Goal: Transaction & Acquisition: Book appointment/travel/reservation

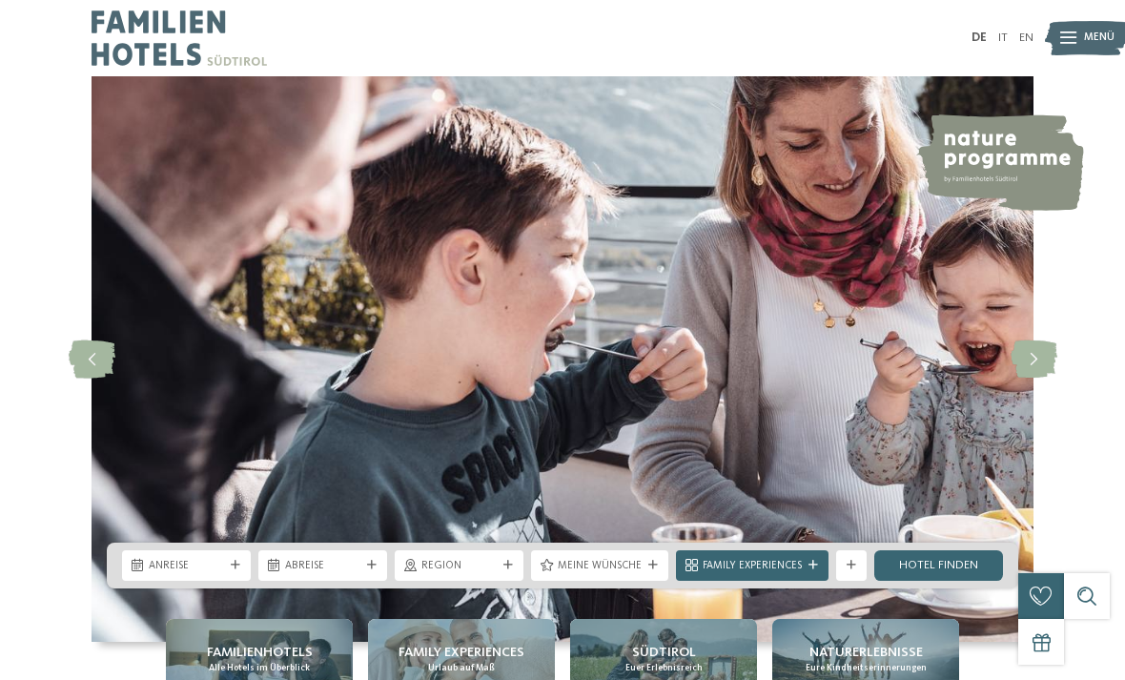
click at [214, 574] on span "Anreise" at bounding box center [186, 566] width 75 height 15
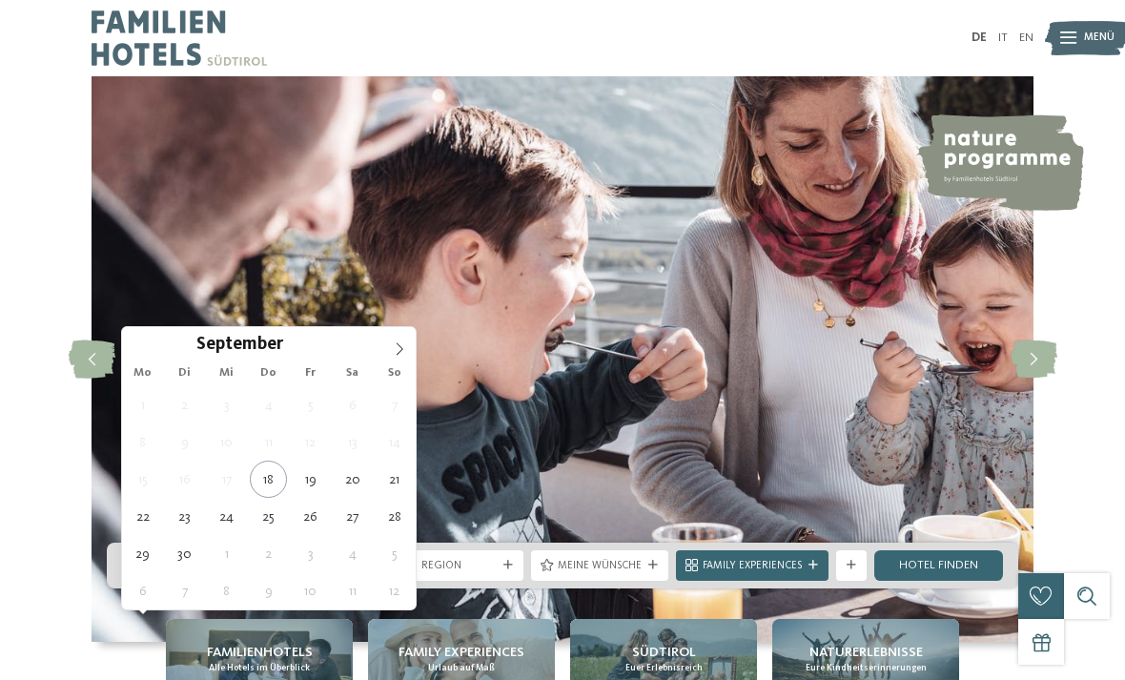
click at [403, 340] on span at bounding box center [399, 343] width 32 height 32
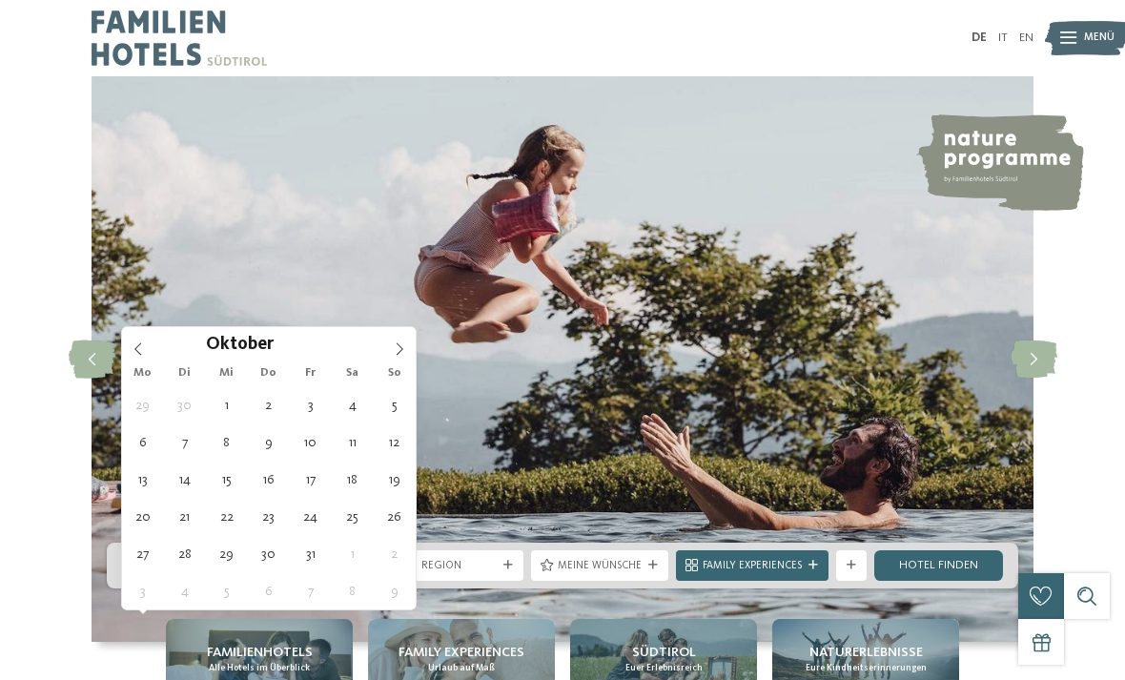
type div "11.10.2025"
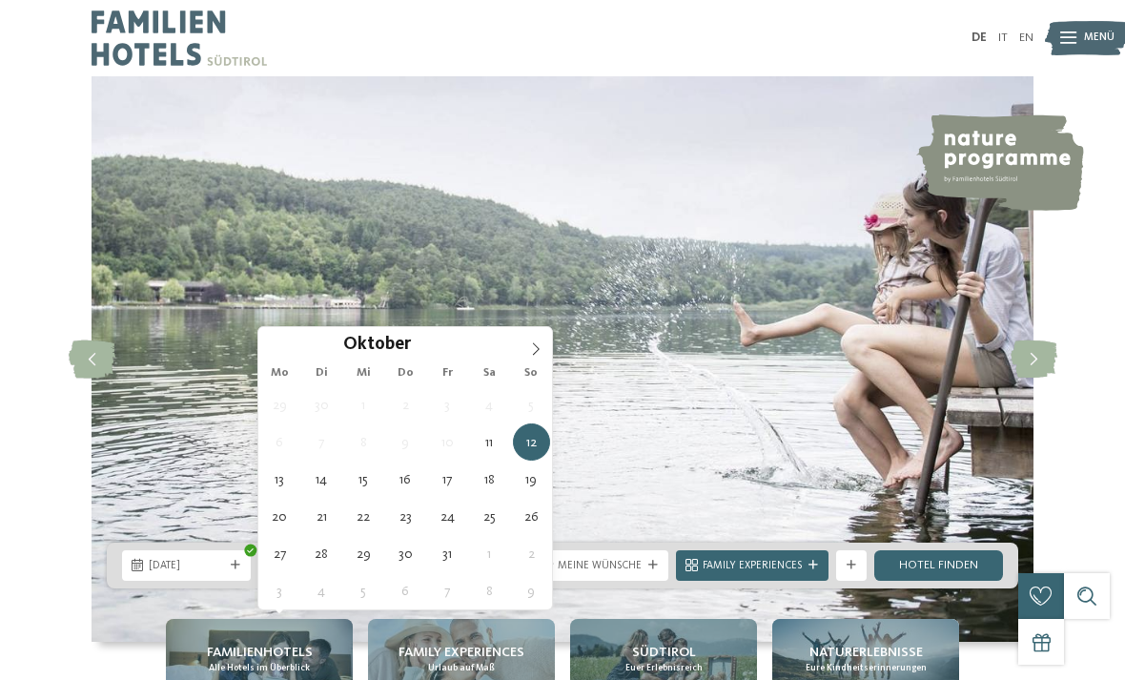
type div "16.10.2025"
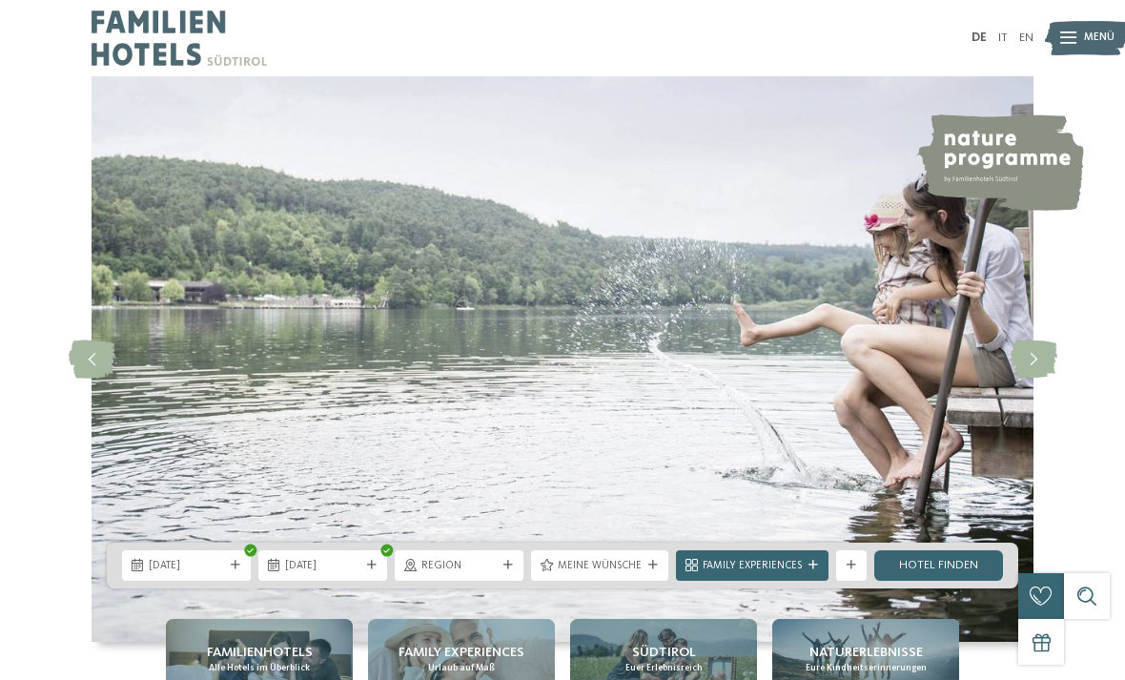
click at [658, 570] on div at bounding box center [652, 566] width 15 height 10
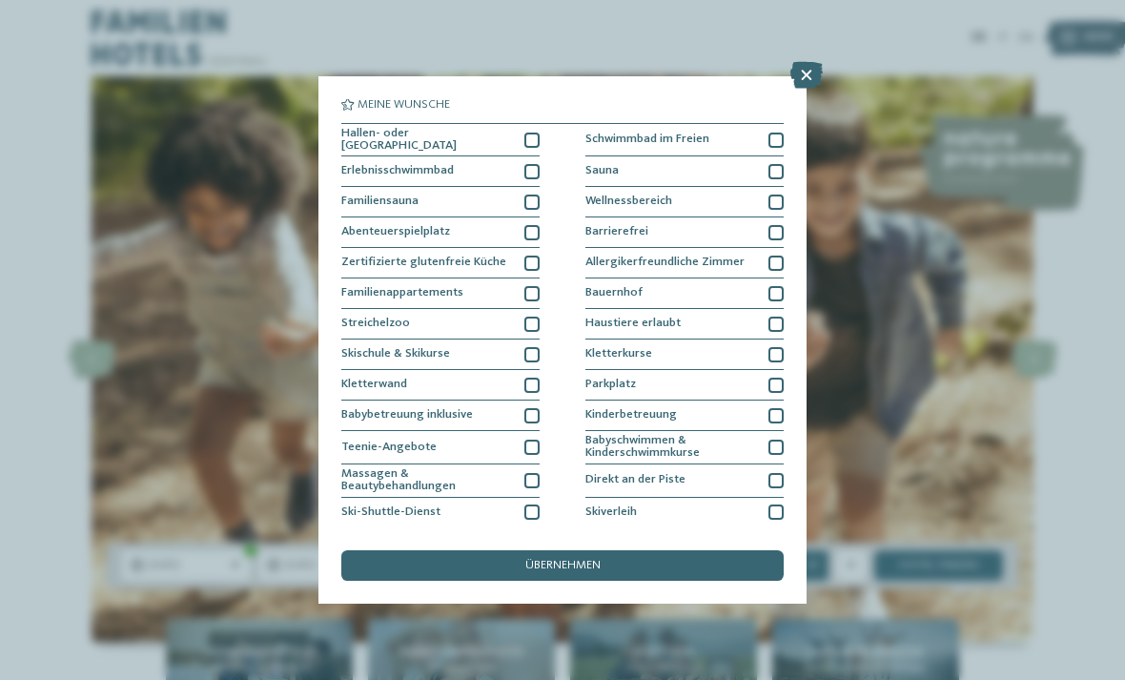
click at [804, 72] on icon at bounding box center [806, 75] width 32 height 27
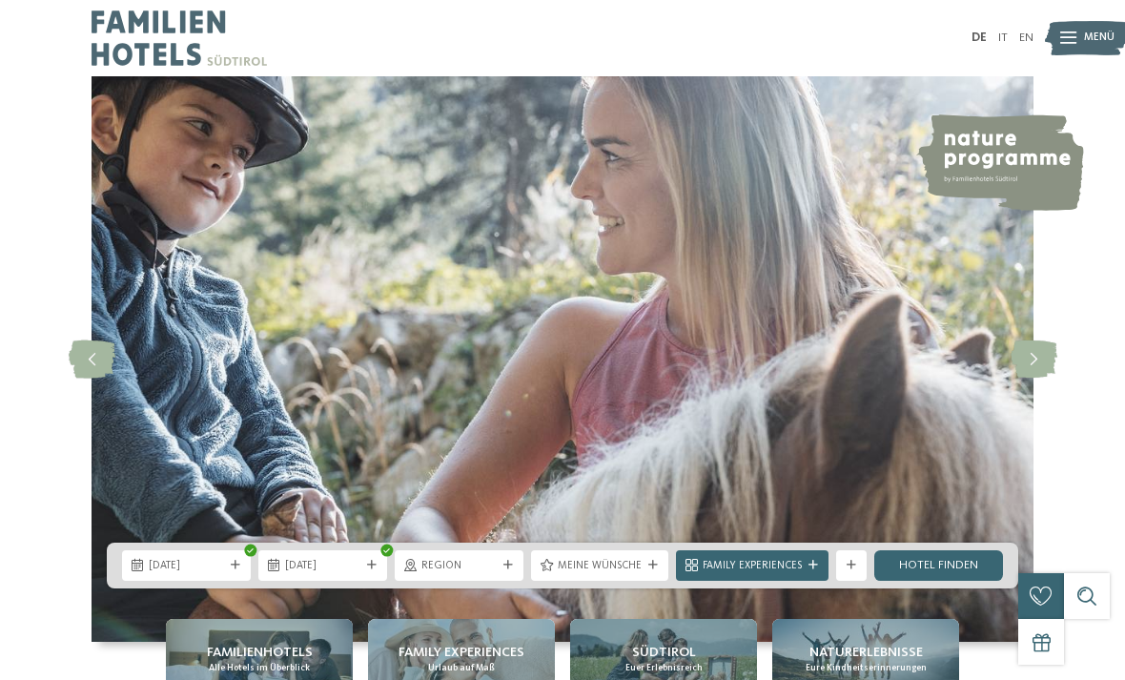
click at [946, 581] on link "Hotel finden" at bounding box center [938, 565] width 129 height 31
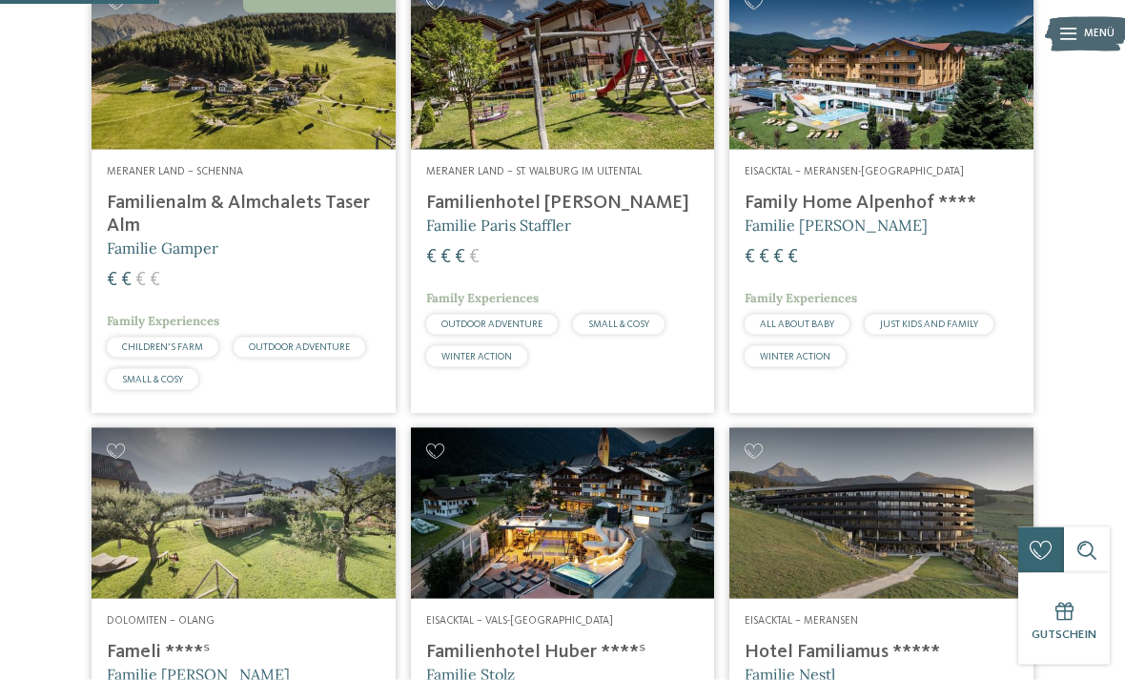
scroll to position [569, 0]
click at [332, 228] on h4 "Familienalm & Almchalets Taser Alm" at bounding box center [244, 214] width 274 height 46
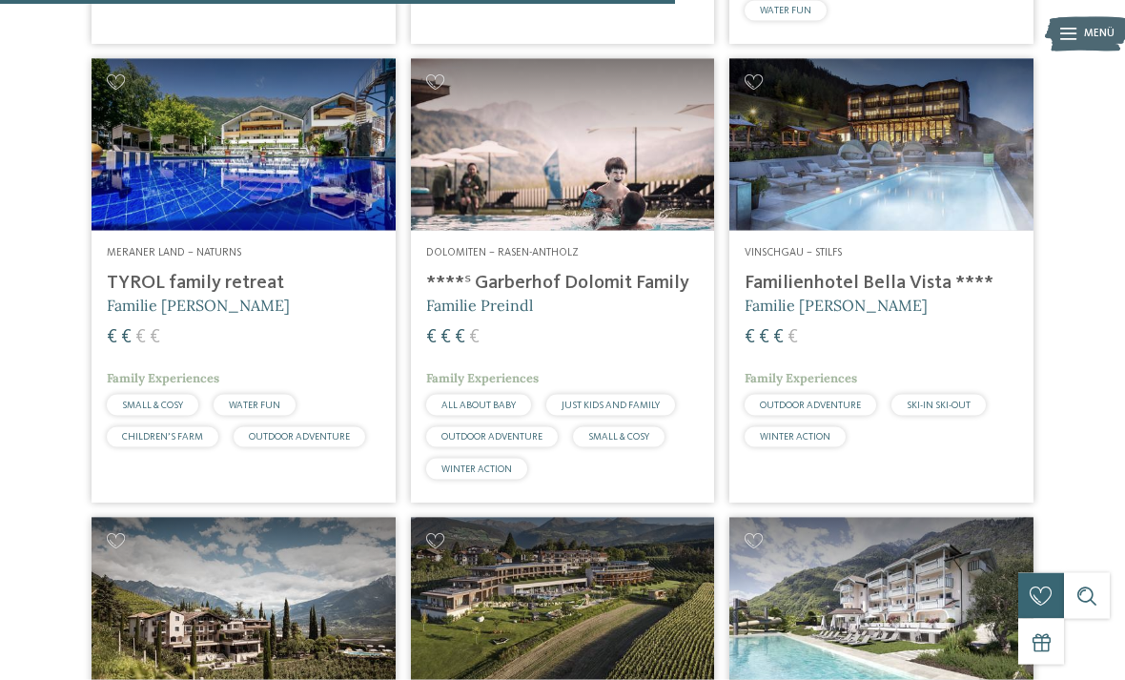
scroll to position [2379, 0]
click at [226, 289] on h4 "TYROL family retreat" at bounding box center [244, 282] width 274 height 23
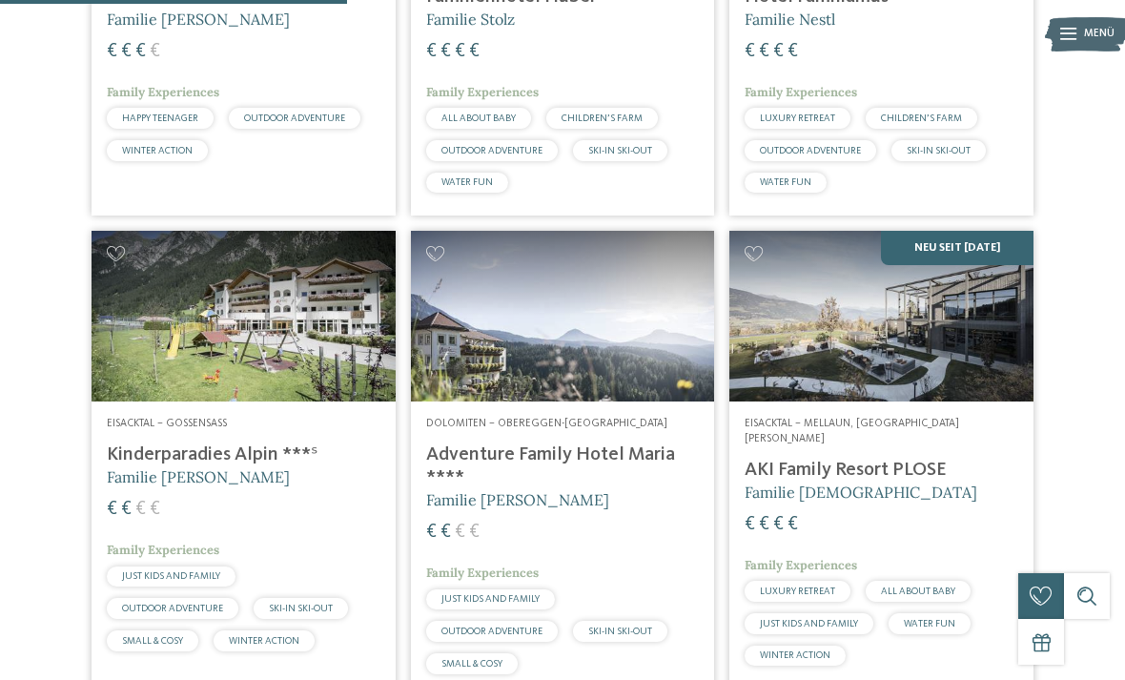
scroll to position [1224, 0]
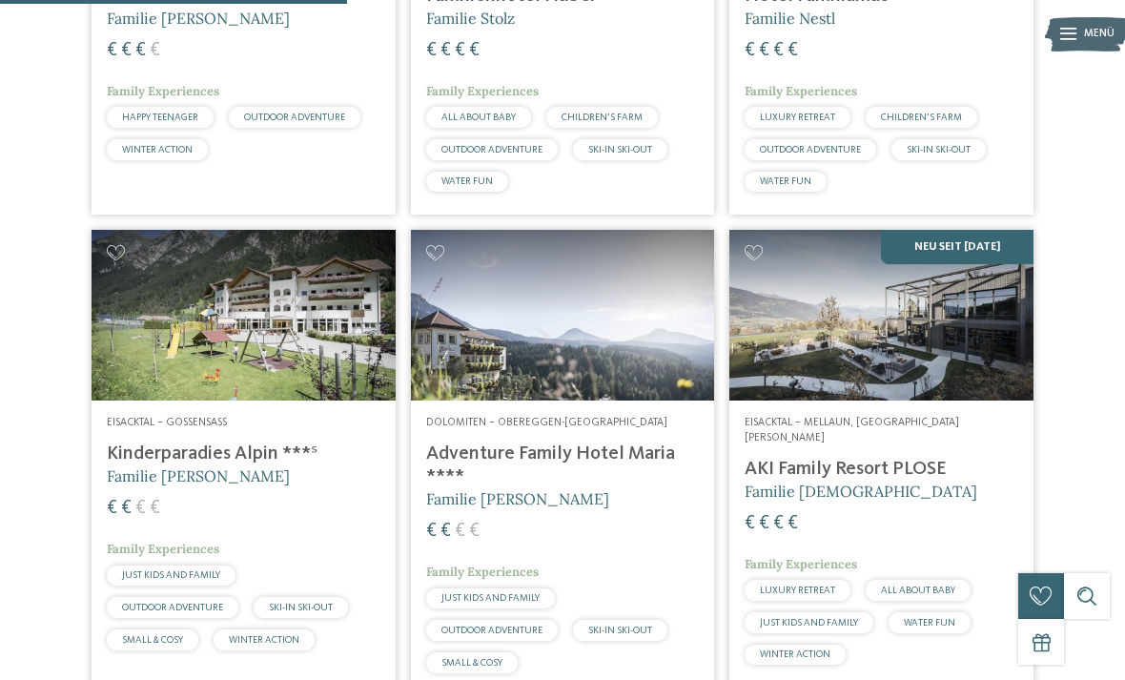
click at [591, 391] on img at bounding box center [563, 315] width 304 height 171
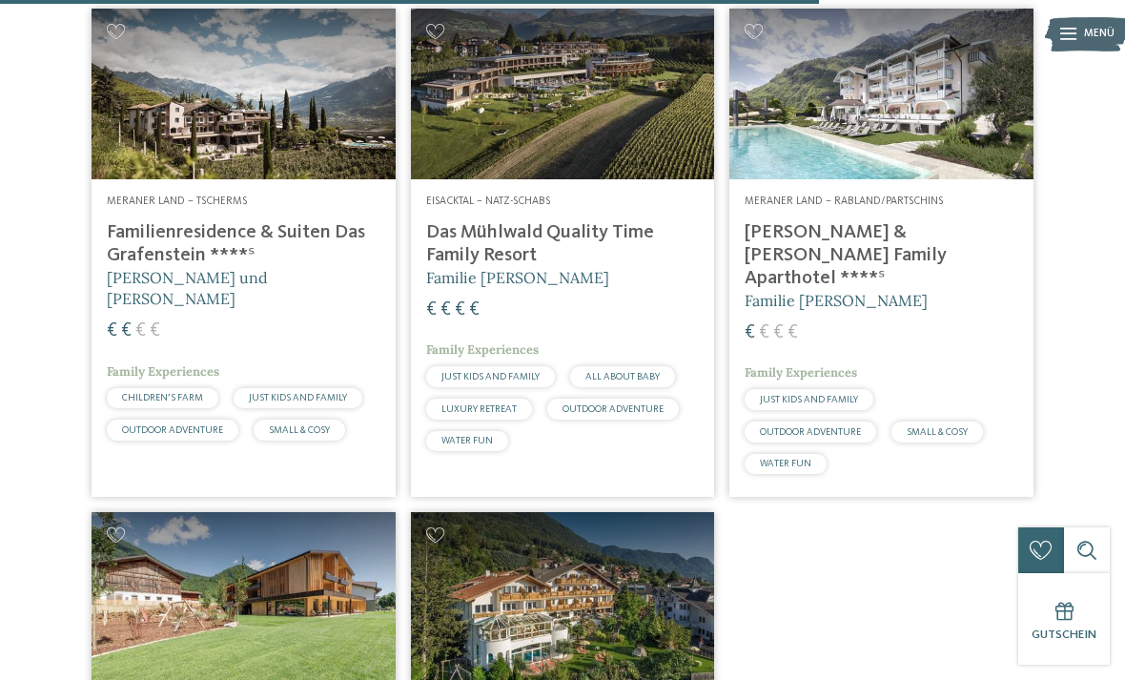
scroll to position [2886, 0]
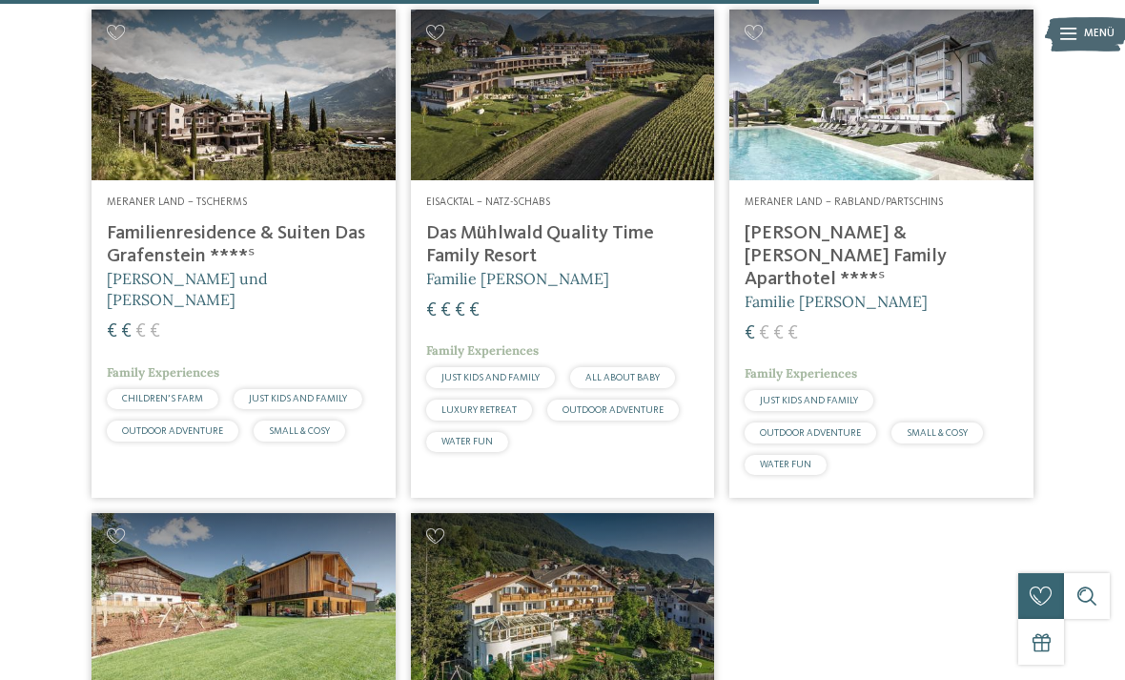
click at [294, 251] on h4 "Familienresidence & Suiten Das Grafenstein ****ˢ" at bounding box center [244, 245] width 274 height 46
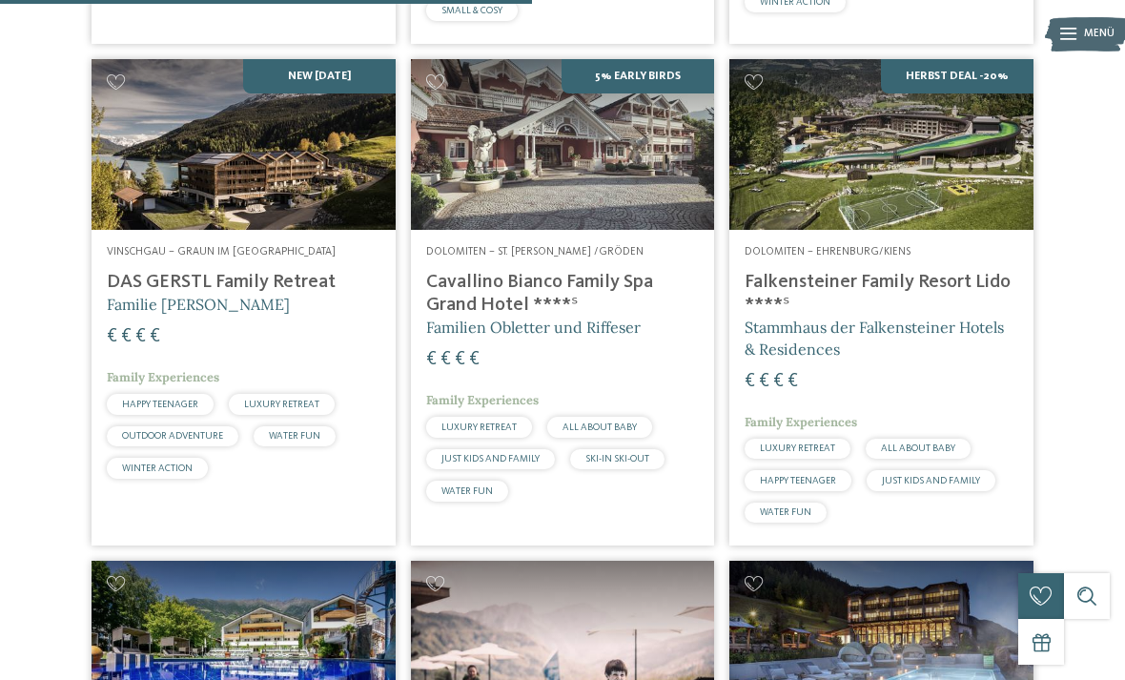
scroll to position [1878, 0]
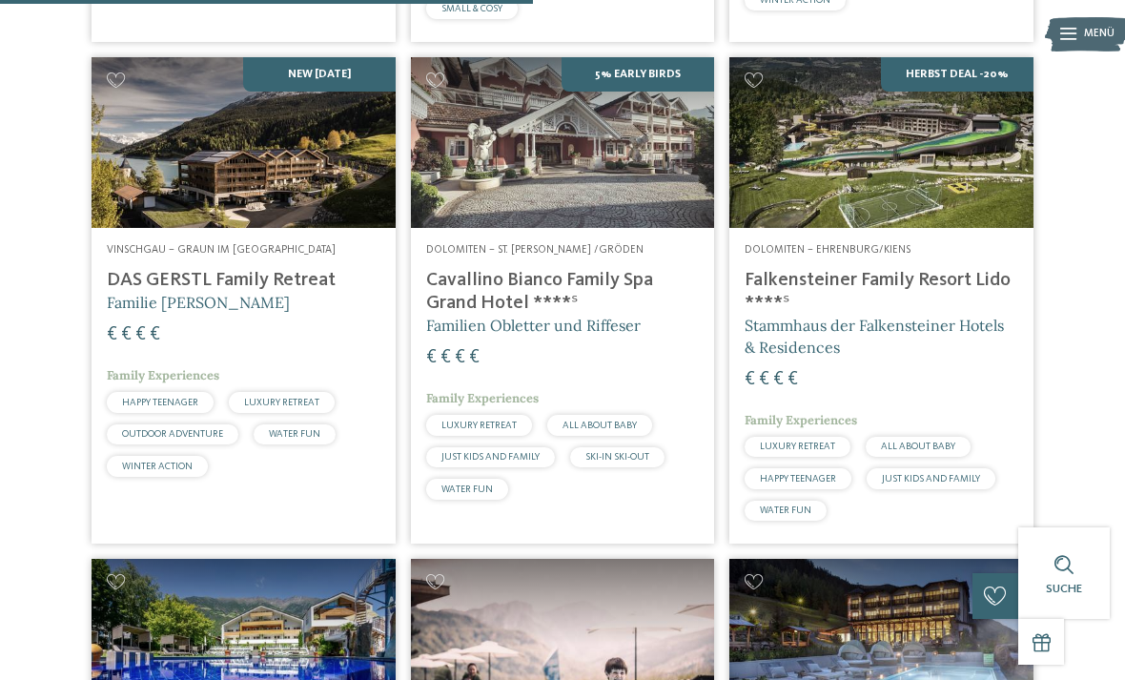
click at [252, 284] on div "Vinschgau – Graun im Vinschgau am Reschensee DAS GERSTL Family Retreat Familie …" at bounding box center [244, 364] width 304 height 272
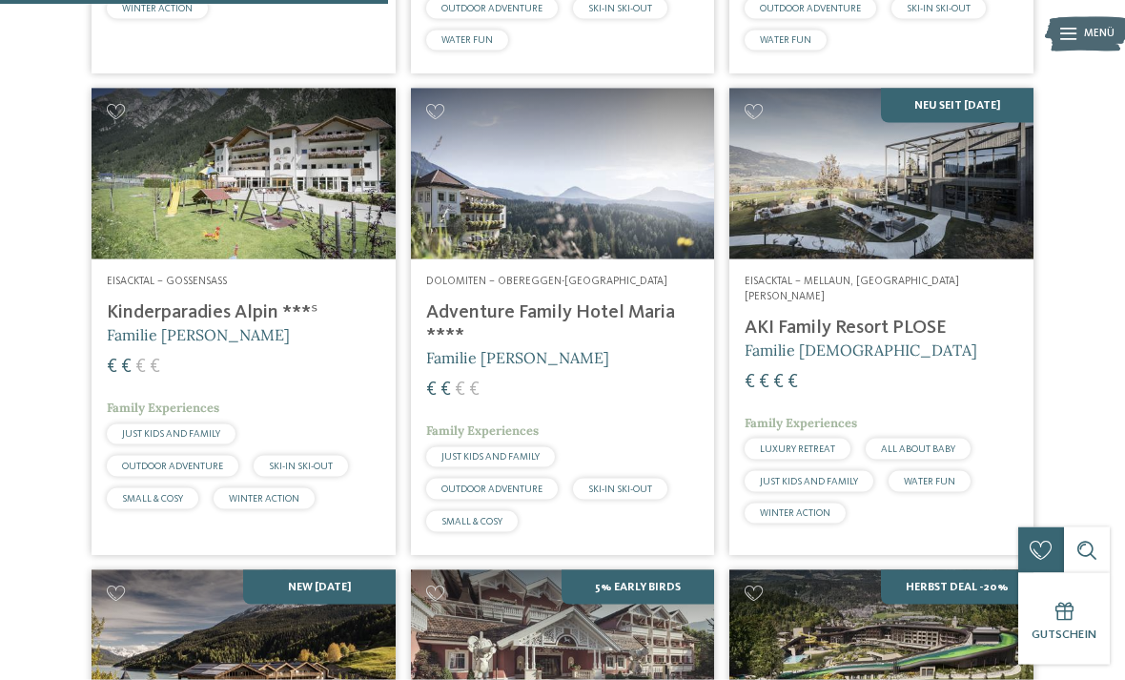
scroll to position [1366, 0]
click at [949, 213] on img at bounding box center [881, 173] width 304 height 171
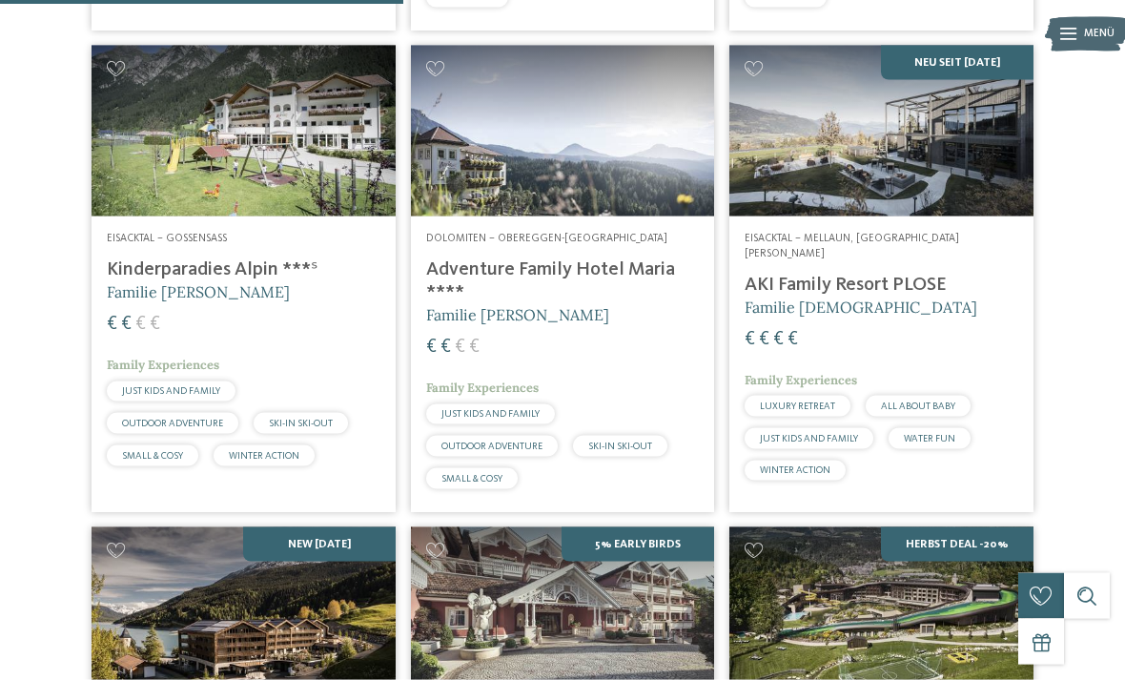
scroll to position [1299, 0]
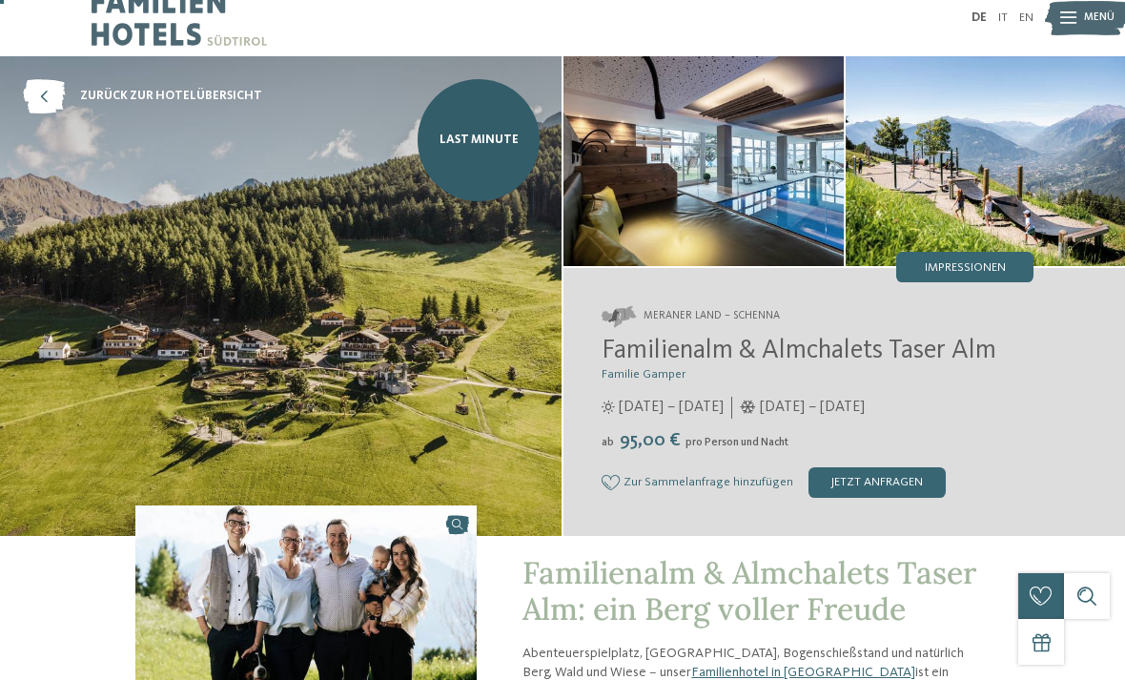
scroll to position [21, 0]
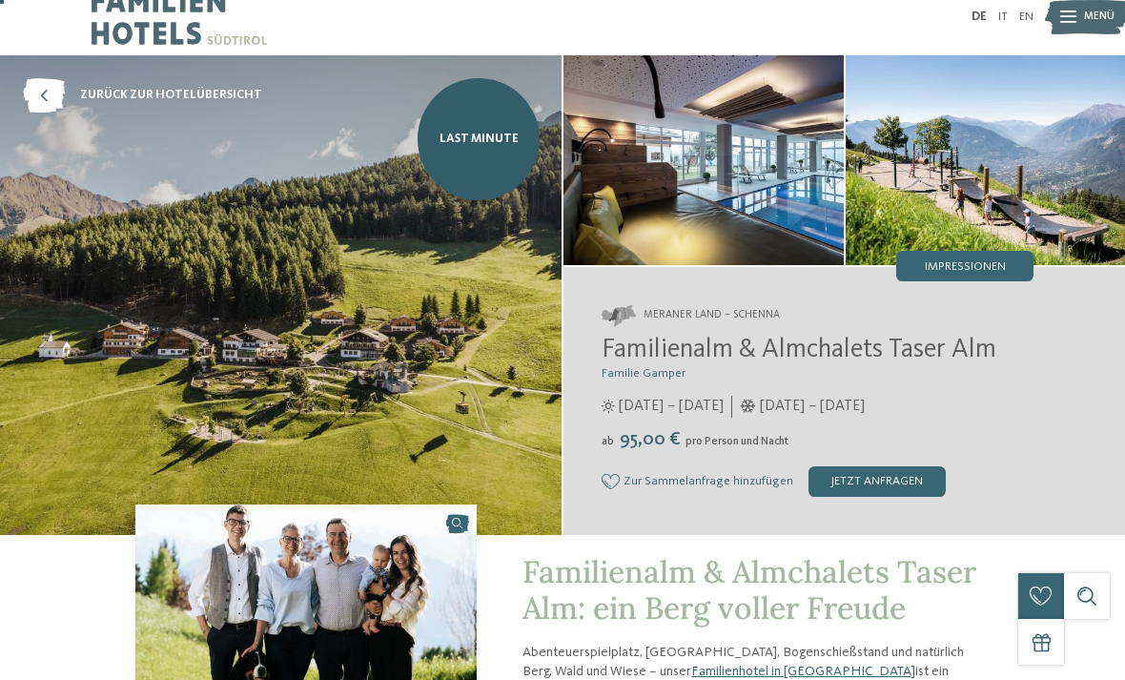
click at [475, 118] on link "Last Minute" at bounding box center [479, 139] width 122 height 122
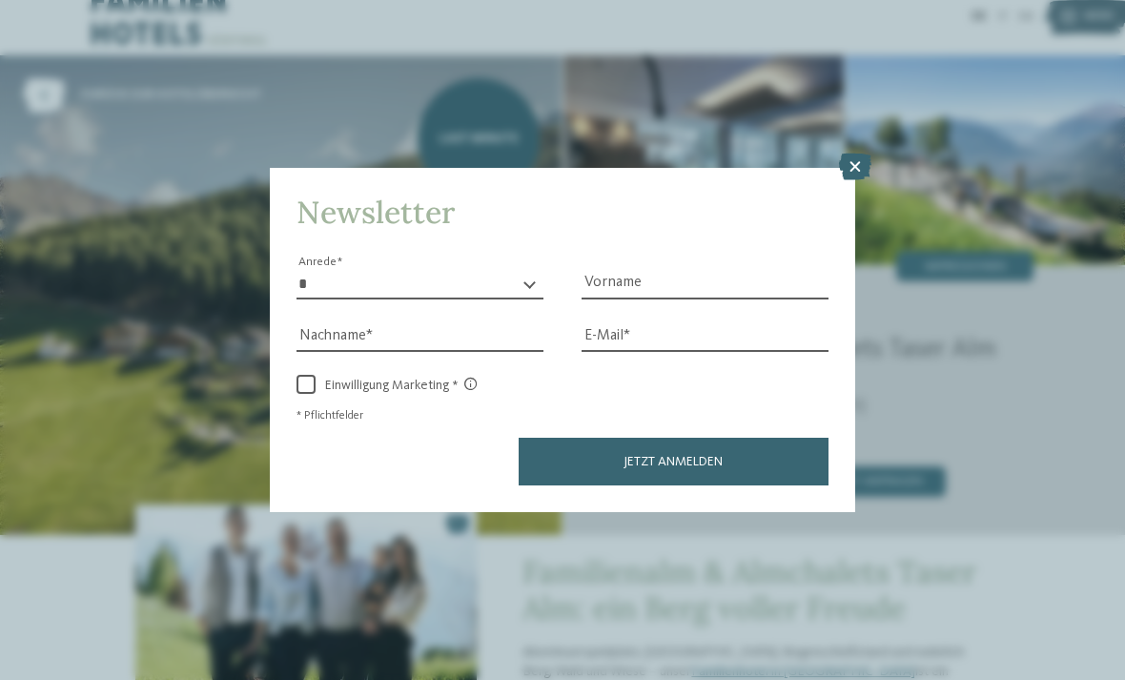
scroll to position [51, 0]
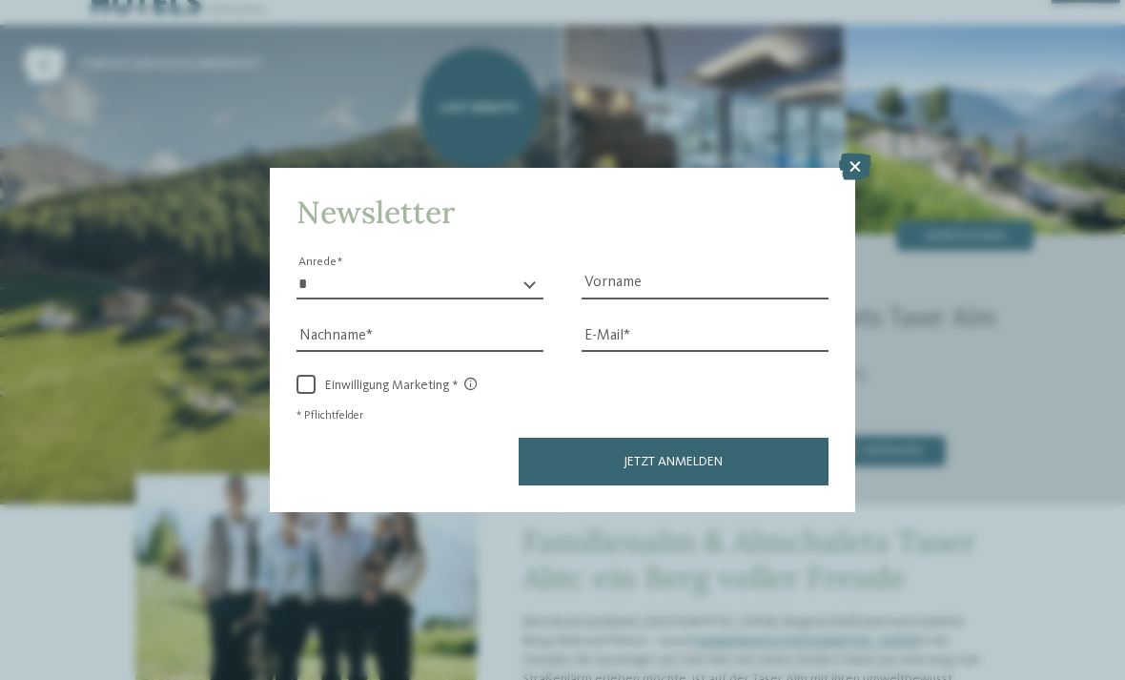
click at [858, 153] on icon at bounding box center [855, 166] width 32 height 27
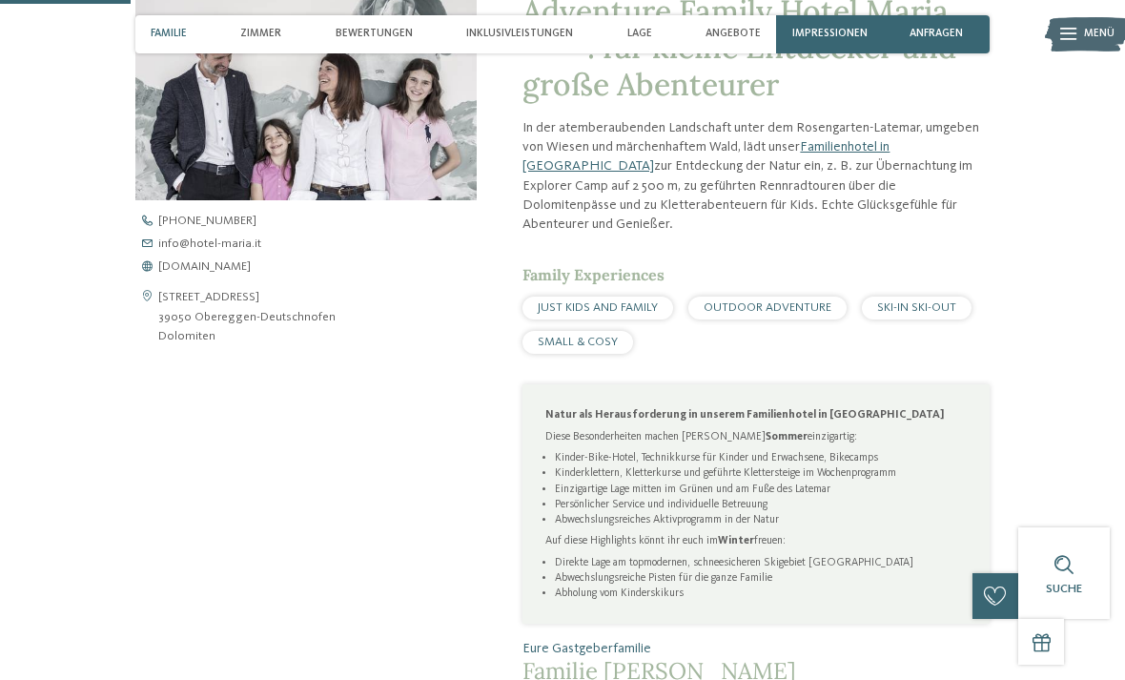
scroll to position [569, 0]
